Goal: Find contact information: Find contact information

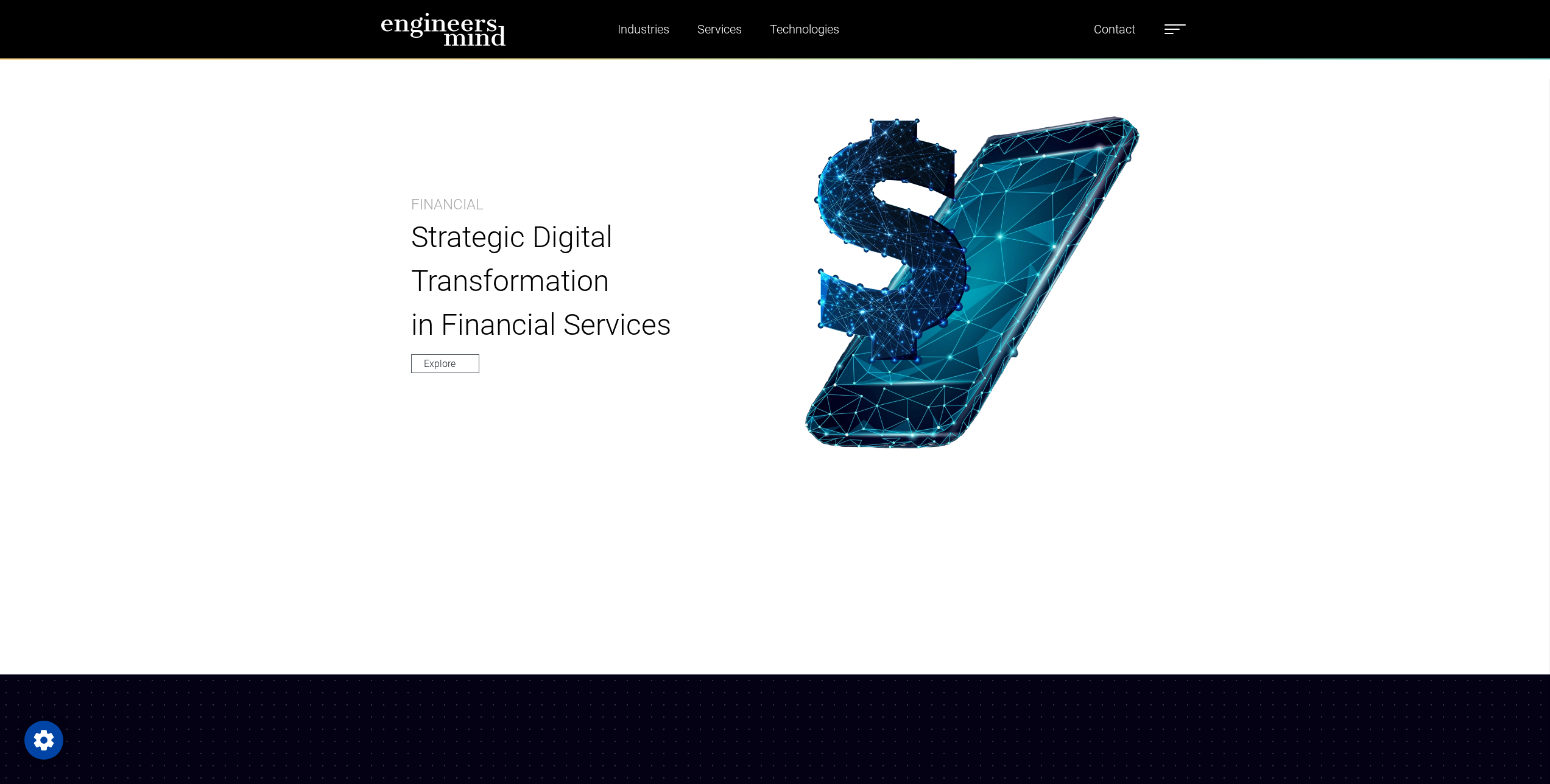
click at [311, 366] on div "Financial Strategic Digital Transformation in Financial Services Explore" at bounding box center [775, 282] width 1550 height 784
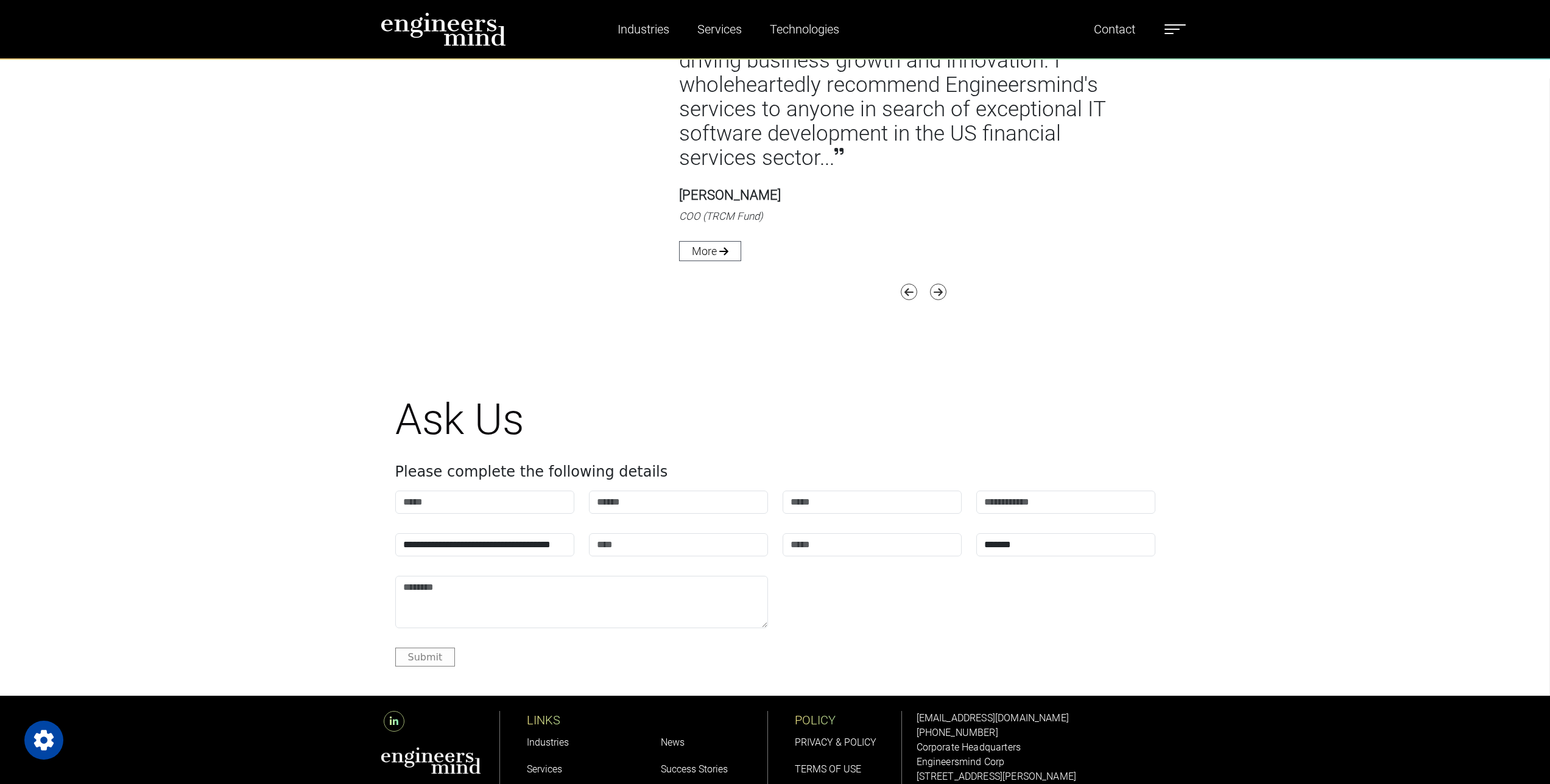
scroll to position [6206, 0]
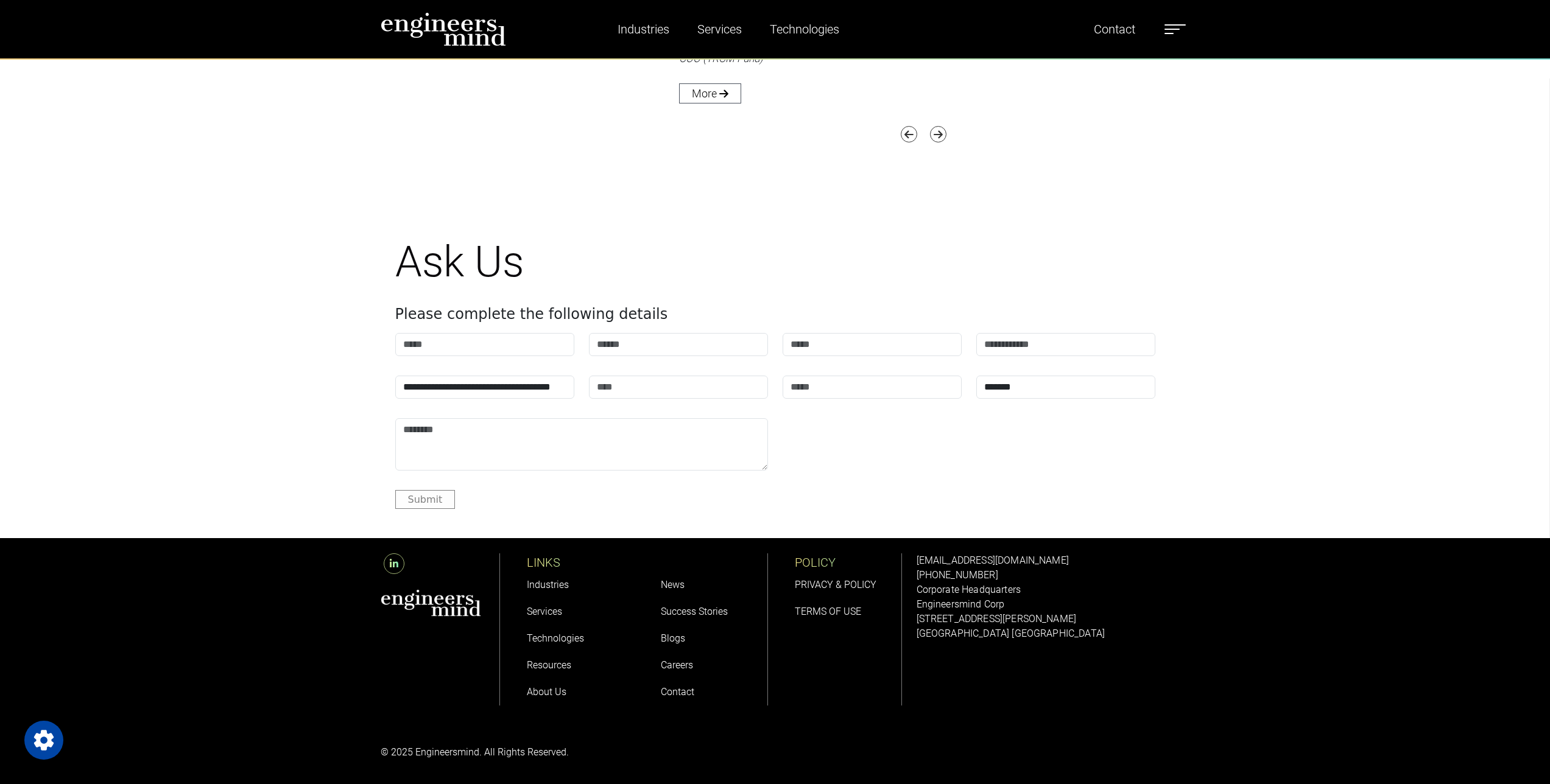
click at [684, 699] on li "Contact" at bounding box center [708, 692] width 95 height 27
click at [683, 696] on link "Contact" at bounding box center [677, 692] width 34 height 12
